Goal: Entertainment & Leisure: Consume media (video, audio)

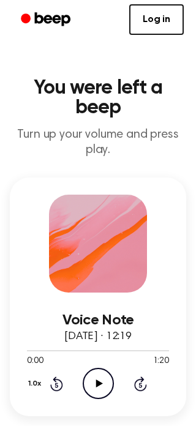
click at [98, 379] on icon at bounding box center [98, 383] width 7 height 8
click at [140, 376] on icon "Skip 5 seconds" at bounding box center [139, 384] width 13 height 16
click at [145, 376] on icon "Skip 5 seconds" at bounding box center [139, 384] width 13 height 16
click at [143, 376] on icon at bounding box center [140, 383] width 13 height 15
click at [141, 382] on icon at bounding box center [139, 384] width 3 height 5
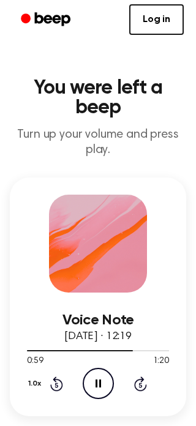
click at [146, 376] on icon "Skip 5 seconds" at bounding box center [139, 384] width 13 height 16
click at [138, 376] on icon "Skip 5 seconds" at bounding box center [139, 384] width 13 height 16
click at [141, 382] on icon at bounding box center [139, 384] width 3 height 5
click at [103, 368] on icon "Play Audio" at bounding box center [98, 383] width 31 height 31
click at [100, 368] on icon "Pause Audio" at bounding box center [98, 383] width 31 height 31
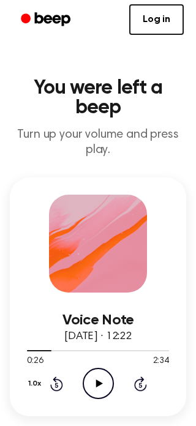
click at [104, 368] on icon "Play Audio" at bounding box center [98, 383] width 31 height 31
click at [94, 368] on icon "Pause Audio" at bounding box center [98, 383] width 31 height 31
click at [89, 371] on icon "Play Audio" at bounding box center [98, 383] width 31 height 31
click at [100, 379] on icon at bounding box center [98, 383] width 6 height 8
click at [100, 379] on icon at bounding box center [98, 383] width 7 height 8
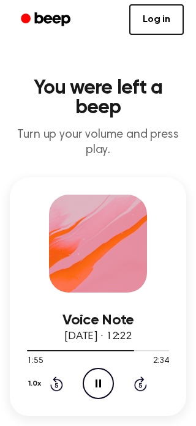
click at [104, 368] on icon "Pause Audio" at bounding box center [98, 383] width 31 height 31
click at [89, 369] on icon "Play Audio" at bounding box center [98, 383] width 31 height 31
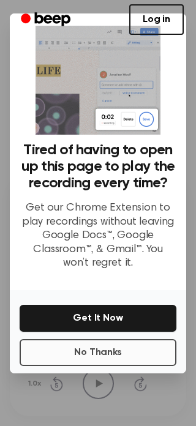
click at [116, 361] on button "No Thanks" at bounding box center [98, 352] width 157 height 27
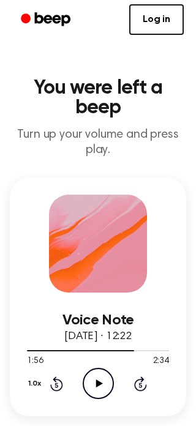
click at [101, 368] on icon "Play Audio" at bounding box center [98, 383] width 31 height 31
click at [51, 376] on icon "Rewind 5 seconds" at bounding box center [56, 384] width 13 height 16
click at [58, 376] on icon "Rewind 5 seconds" at bounding box center [56, 384] width 13 height 16
click at [57, 376] on icon at bounding box center [56, 383] width 13 height 15
click at [61, 376] on icon "Rewind 5 seconds" at bounding box center [56, 384] width 13 height 16
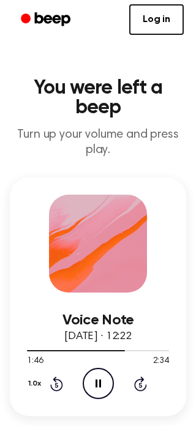
click at [100, 379] on icon at bounding box center [98, 383] width 6 height 8
click at [101, 368] on icon "Play Audio" at bounding box center [98, 383] width 31 height 31
click at [94, 370] on icon "Pause Audio" at bounding box center [98, 383] width 31 height 31
click at [62, 376] on icon "Rewind 5 seconds" at bounding box center [56, 384] width 13 height 16
click at [106, 368] on icon "Play Audio" at bounding box center [98, 383] width 31 height 31
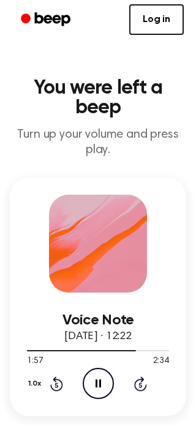
click at [98, 368] on icon "Pause Audio" at bounding box center [98, 383] width 31 height 31
click at [105, 368] on icon "Play Audio" at bounding box center [98, 383] width 31 height 31
click at [108, 370] on icon "Pause Audio" at bounding box center [98, 383] width 31 height 31
click at [105, 368] on icon "Play Audio" at bounding box center [98, 383] width 31 height 31
click at [102, 370] on icon "Pause Audio" at bounding box center [98, 383] width 31 height 31
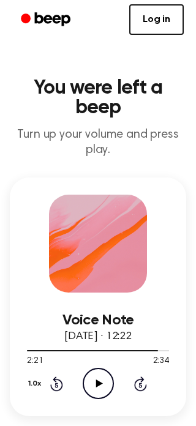
click at [51, 376] on icon at bounding box center [56, 383] width 13 height 15
click at [50, 376] on icon "Rewind 5 seconds" at bounding box center [56, 384] width 13 height 16
click at [100, 368] on icon "Play Audio" at bounding box center [98, 383] width 31 height 31
click at [95, 379] on icon at bounding box center [98, 383] width 6 height 8
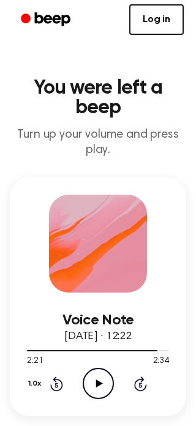
click at [98, 371] on icon "Play Audio" at bounding box center [98, 383] width 31 height 31
click at [100, 378] on circle at bounding box center [98, 383] width 30 height 30
click at [61, 376] on icon "Rewind 5 seconds" at bounding box center [56, 384] width 13 height 16
click at [97, 368] on icon "Play Audio" at bounding box center [98, 383] width 31 height 31
click at [58, 376] on icon "Rewind 5 seconds" at bounding box center [56, 384] width 13 height 16
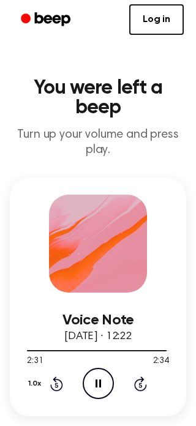
click at [62, 376] on icon "Rewind 5 seconds" at bounding box center [56, 384] width 13 height 16
click at [56, 376] on icon at bounding box center [56, 383] width 13 height 15
click at [57, 376] on icon at bounding box center [56, 383] width 13 height 15
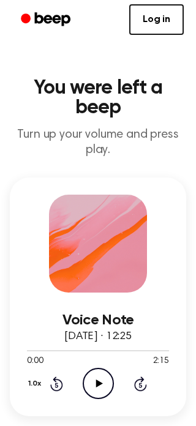
click at [99, 373] on icon "Play Audio" at bounding box center [98, 383] width 31 height 31
click at [108, 368] on icon "Pause Audio" at bounding box center [98, 383] width 31 height 31
click at [110, 370] on icon "Play Audio" at bounding box center [98, 383] width 31 height 31
click at [94, 370] on icon "Pause Audio" at bounding box center [98, 383] width 31 height 31
click at [100, 368] on icon "Play Audio" at bounding box center [98, 383] width 31 height 31
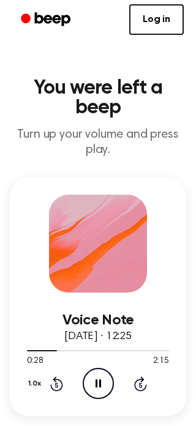
click at [103, 368] on icon "Pause Audio" at bounding box center [98, 383] width 31 height 31
click at [101, 371] on icon "Play Audio" at bounding box center [98, 383] width 31 height 31
click at [98, 368] on icon "Pause Audio" at bounding box center [98, 383] width 31 height 31
click at [105, 368] on icon "Play Audio" at bounding box center [98, 383] width 31 height 31
click at [100, 374] on icon "Pause Audio" at bounding box center [98, 383] width 31 height 31
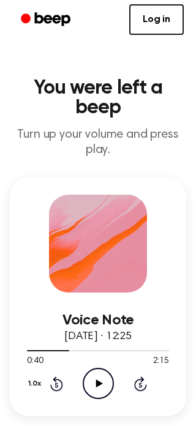
click at [110, 368] on icon "Play Audio" at bounding box center [98, 383] width 31 height 31
click at [101, 368] on icon "Pause Audio" at bounding box center [98, 383] width 31 height 31
click at [15, 352] on div "Voice Note 3 October 2025 · 12:25 1:16 2:15 Your browser does not support the […" at bounding box center [98, 296] width 176 height 239
click at [98, 368] on icon "Play Audio" at bounding box center [98, 383] width 31 height 31
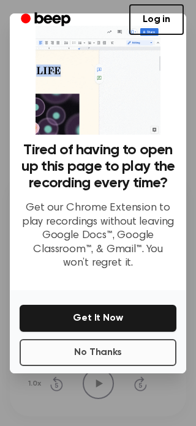
click at [116, 357] on button "No Thanks" at bounding box center [98, 352] width 157 height 27
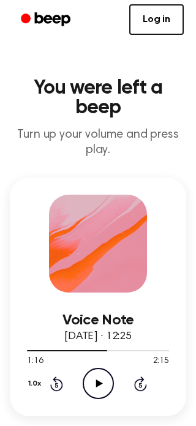
click at [102, 368] on icon "Play Audio" at bounding box center [98, 383] width 31 height 31
click at [100, 373] on icon "Pause Audio" at bounding box center [98, 383] width 31 height 31
click at [111, 368] on icon "Play Audio" at bounding box center [98, 383] width 31 height 31
click at [100, 379] on icon at bounding box center [98, 383] width 6 height 8
click at [53, 376] on icon at bounding box center [56, 383] width 13 height 15
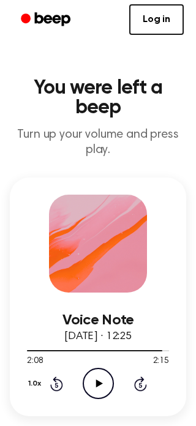
click at [51, 376] on icon "Rewind 5 seconds" at bounding box center [56, 384] width 13 height 16
click at [93, 368] on icon "Play Audio" at bounding box center [98, 383] width 31 height 31
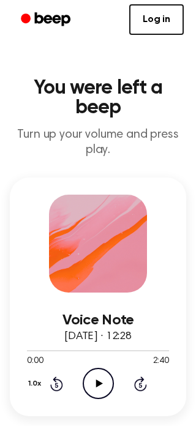
click at [102, 368] on icon "Play Audio" at bounding box center [98, 383] width 31 height 31
click at [92, 368] on icon "Pause Audio" at bounding box center [98, 383] width 31 height 31
click at [101, 368] on icon "Play Audio" at bounding box center [98, 383] width 31 height 31
click at [112, 368] on icon "Pause Audio" at bounding box center [98, 383] width 31 height 31
click at [101, 368] on icon "Play Audio" at bounding box center [98, 383] width 31 height 31
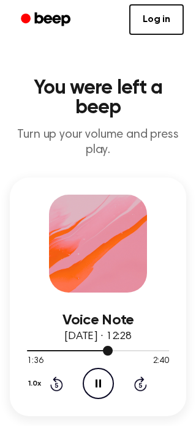
click at [95, 345] on div at bounding box center [98, 350] width 142 height 10
click at [102, 368] on icon "Pause Audio" at bounding box center [98, 383] width 31 height 31
click at [99, 368] on icon "Play Audio" at bounding box center [98, 383] width 31 height 31
click at [102, 368] on icon "Pause Audio" at bounding box center [98, 383] width 31 height 31
click at [102, 371] on icon "Play Audio" at bounding box center [98, 383] width 31 height 31
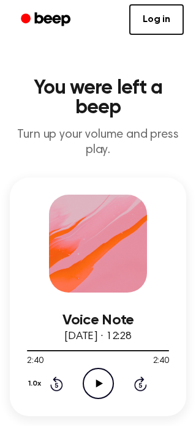
click at [105, 368] on icon "Play Audio" at bounding box center [98, 383] width 31 height 31
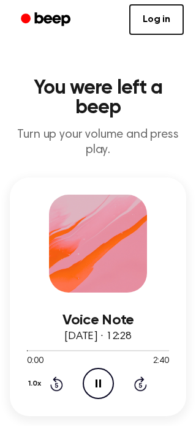
click at [108, 368] on icon "Pause Audio" at bounding box center [98, 383] width 31 height 31
click at [96, 371] on icon "Play Audio" at bounding box center [98, 383] width 31 height 31
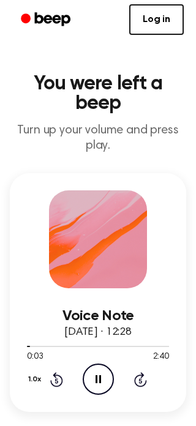
click at [109, 365] on icon "Pause Audio" at bounding box center [98, 378] width 31 height 31
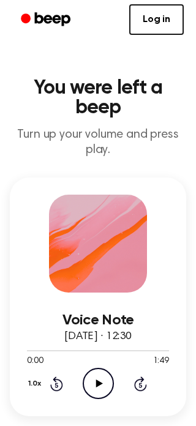
click at [91, 368] on icon "Play Audio" at bounding box center [98, 383] width 31 height 31
click at [148, 368] on div "1.0x Rewind 5 seconds Pause Audio Skip 5 seconds" at bounding box center [98, 383] width 142 height 31
click at [146, 376] on icon at bounding box center [140, 383] width 13 height 15
click at [144, 376] on icon at bounding box center [140, 383] width 13 height 15
click at [142, 376] on icon "Skip 5 seconds" at bounding box center [139, 384] width 13 height 16
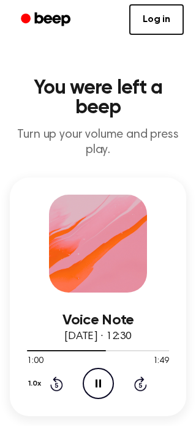
click at [141, 376] on icon at bounding box center [140, 383] width 13 height 15
click at [145, 376] on icon "Skip 5 seconds" at bounding box center [139, 384] width 13 height 16
click at [105, 368] on icon "Pause Audio" at bounding box center [98, 383] width 31 height 31
